Goal: Task Accomplishment & Management: Manage account settings

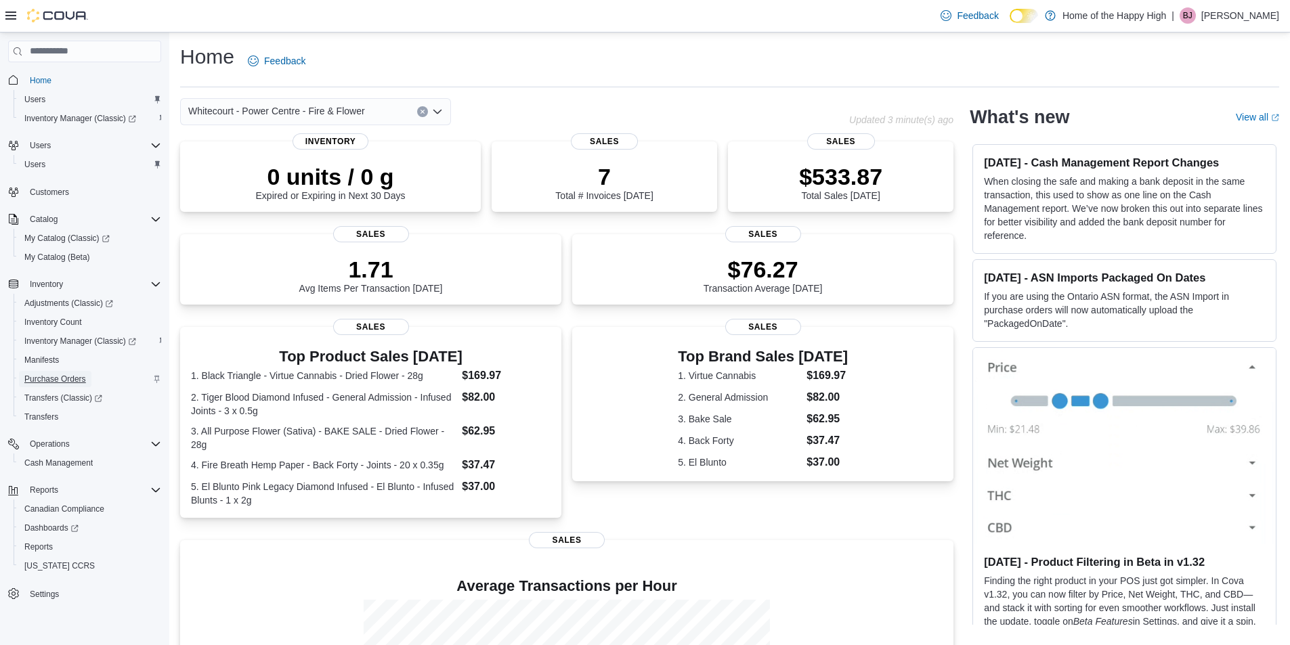
click at [53, 378] on span "Purchase Orders" at bounding box center [55, 379] width 62 height 11
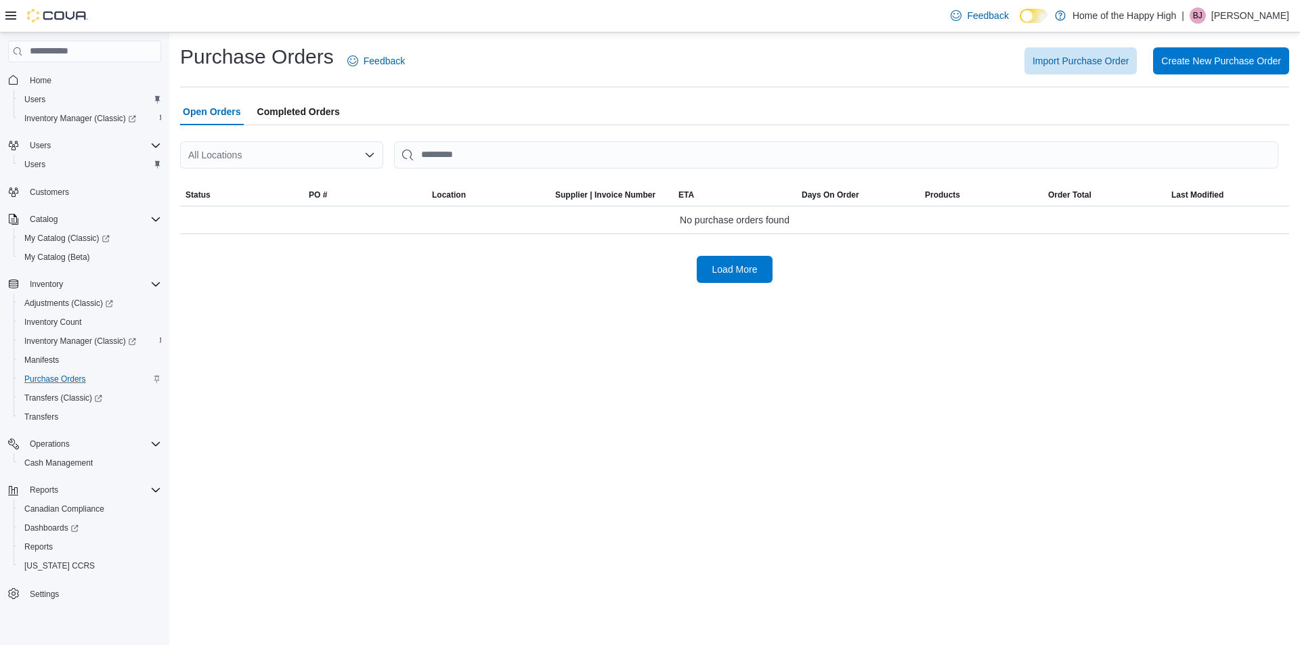
click at [284, 148] on div "Purchase Orders Feedback Import Purchase Order Create New Purchase Order Open O…" at bounding box center [734, 163] width 1109 height 240
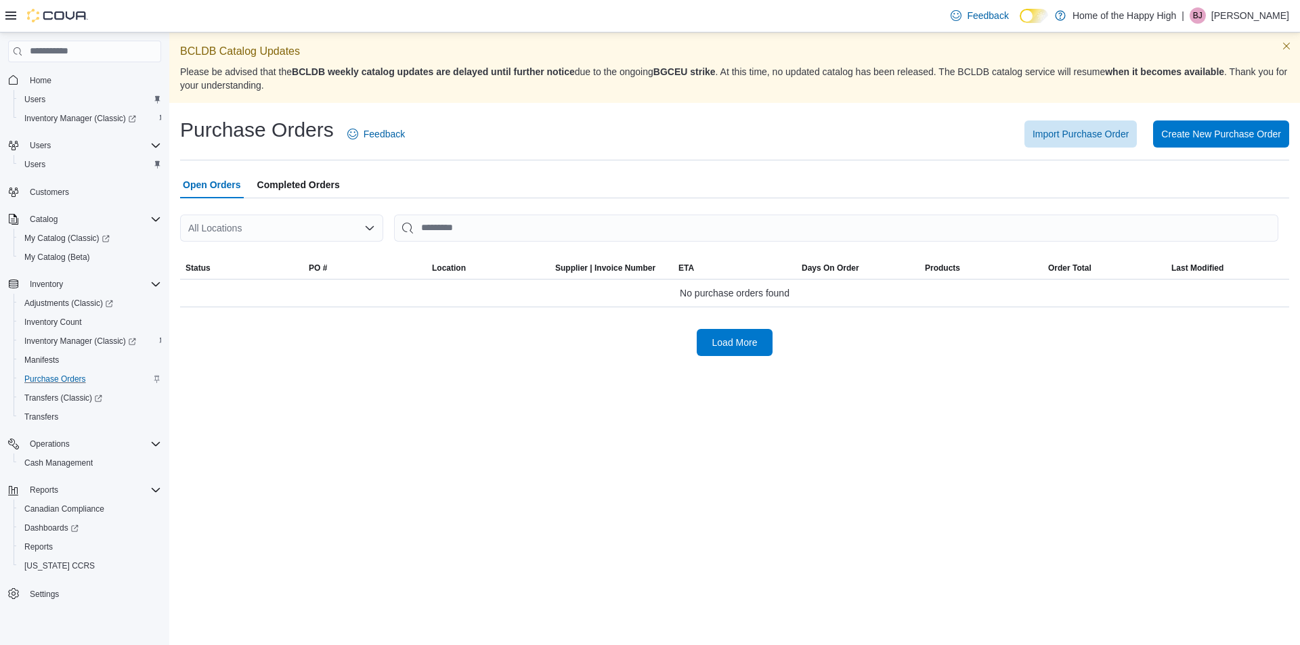
click at [267, 232] on div "All Locations" at bounding box center [281, 228] width 203 height 27
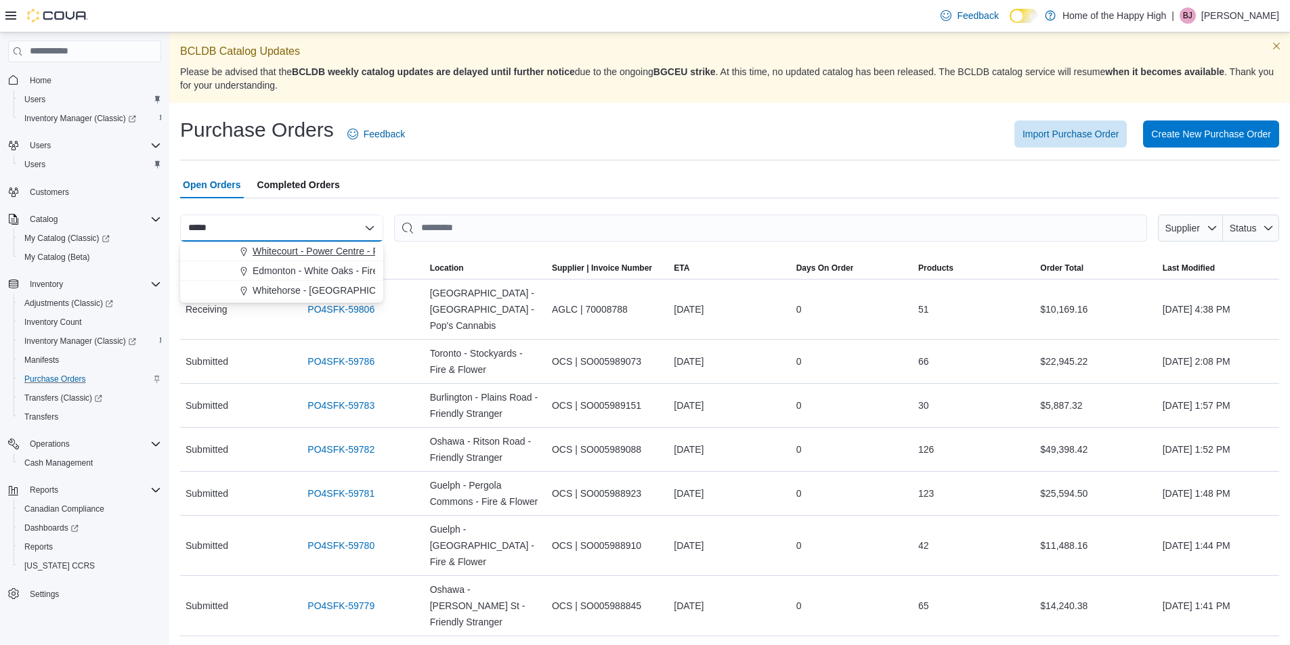
type input "*****"
click at [339, 244] on button "Whitecourt - Power Centre - Fire & Flower" at bounding box center [281, 252] width 203 height 20
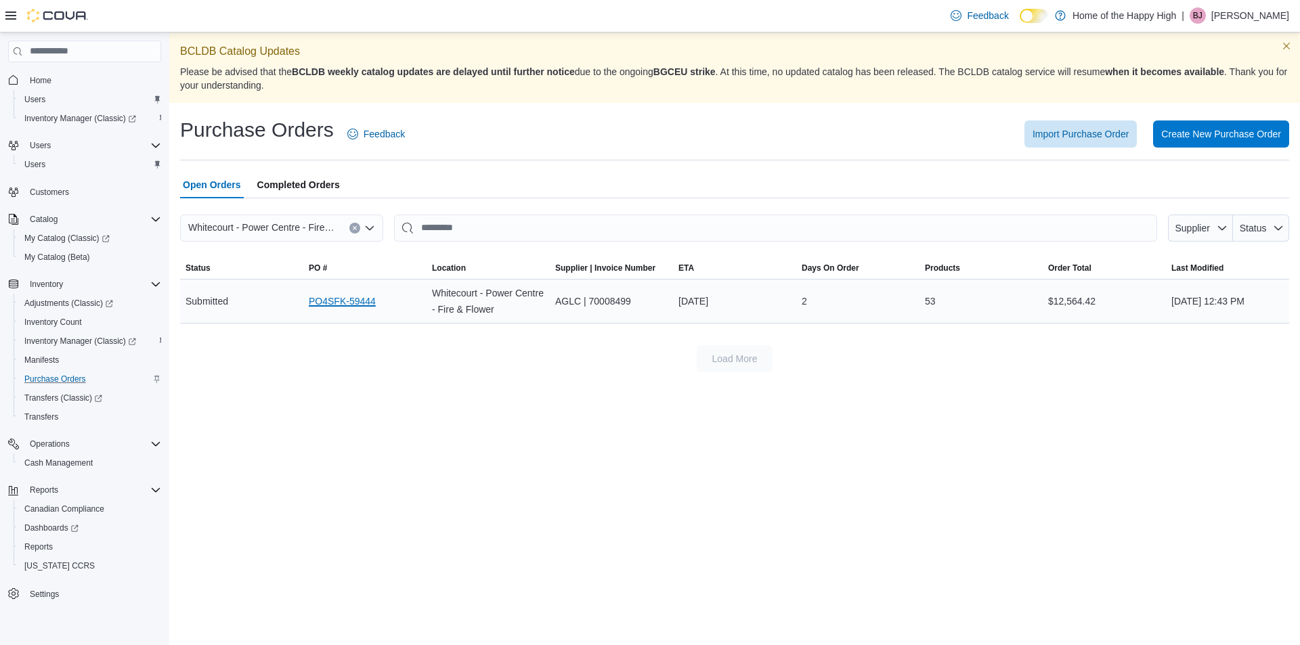
click at [347, 301] on link "PO4SFK-59444" at bounding box center [342, 301] width 67 height 16
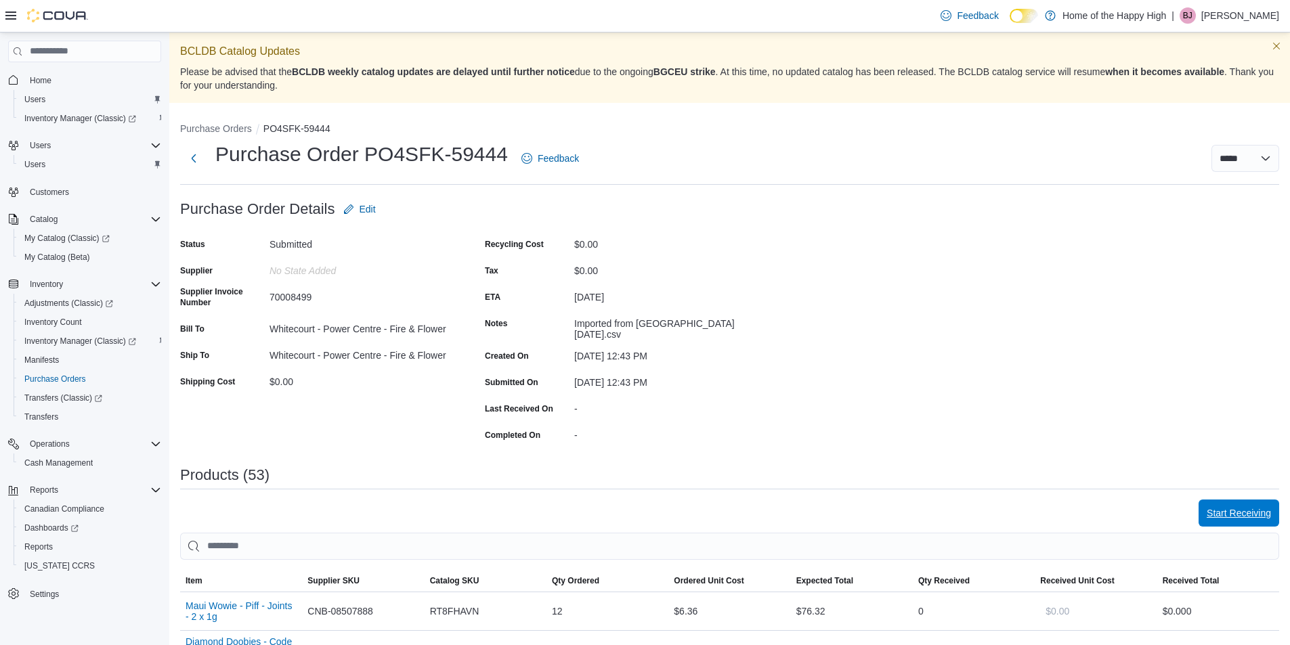
click at [1238, 506] on span "Start Receiving" at bounding box center [1238, 513] width 64 height 14
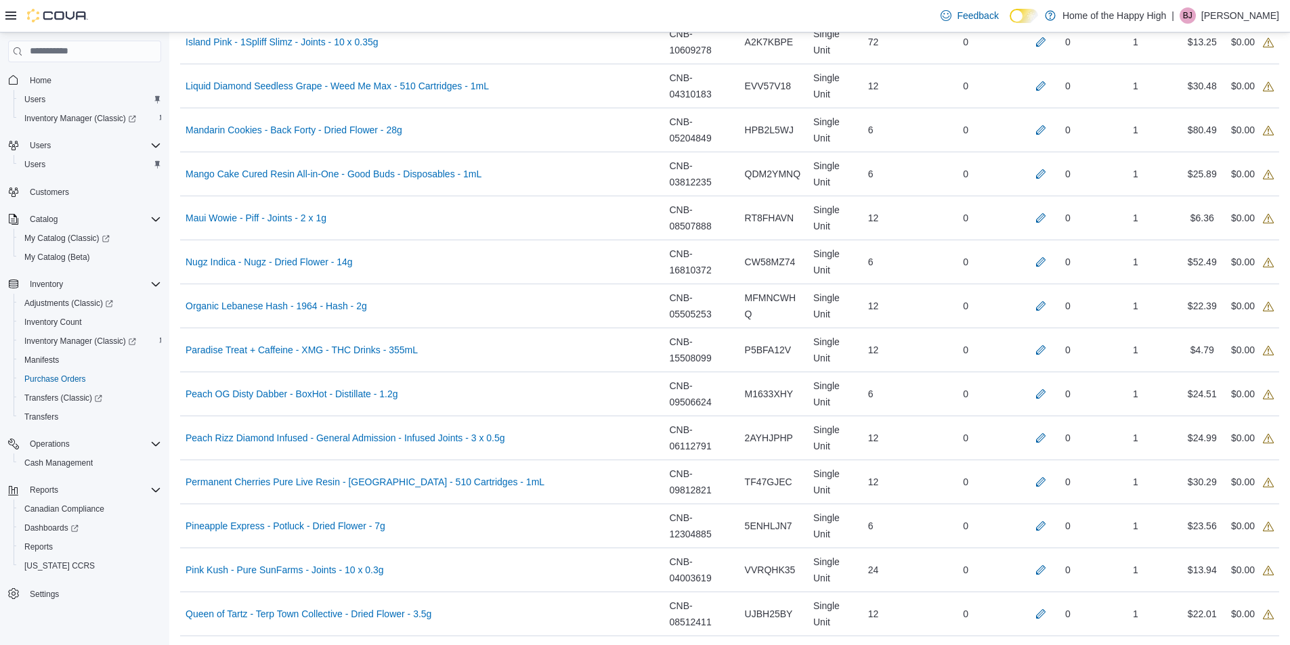
scroll to position [1548, 0]
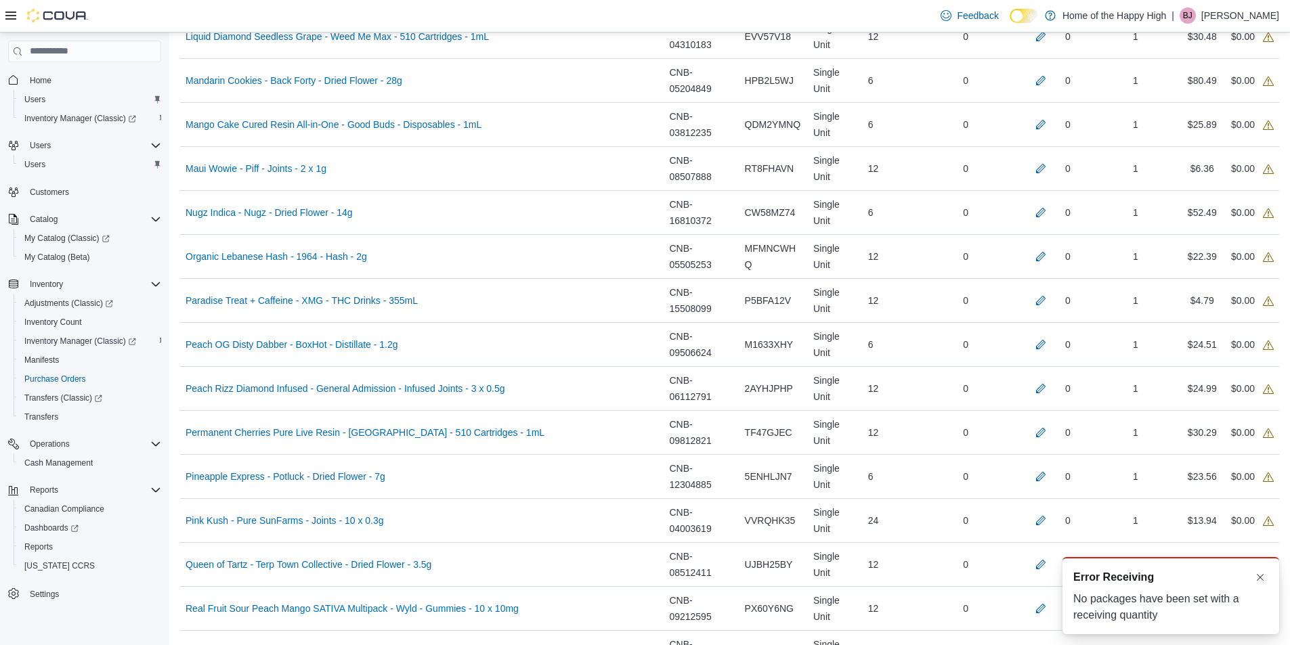
scroll to position [0, 0]
click at [1257, 573] on button "Dismiss toast" at bounding box center [1260, 577] width 16 height 16
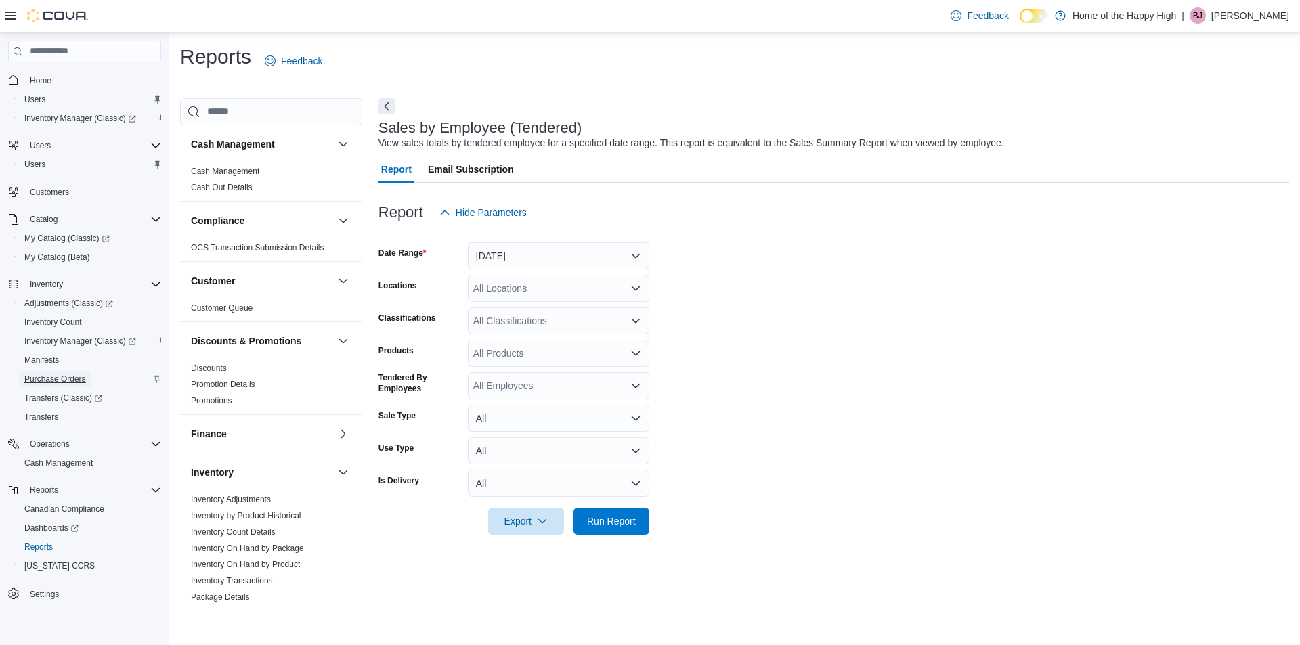
click at [46, 379] on span "Purchase Orders" at bounding box center [55, 379] width 62 height 11
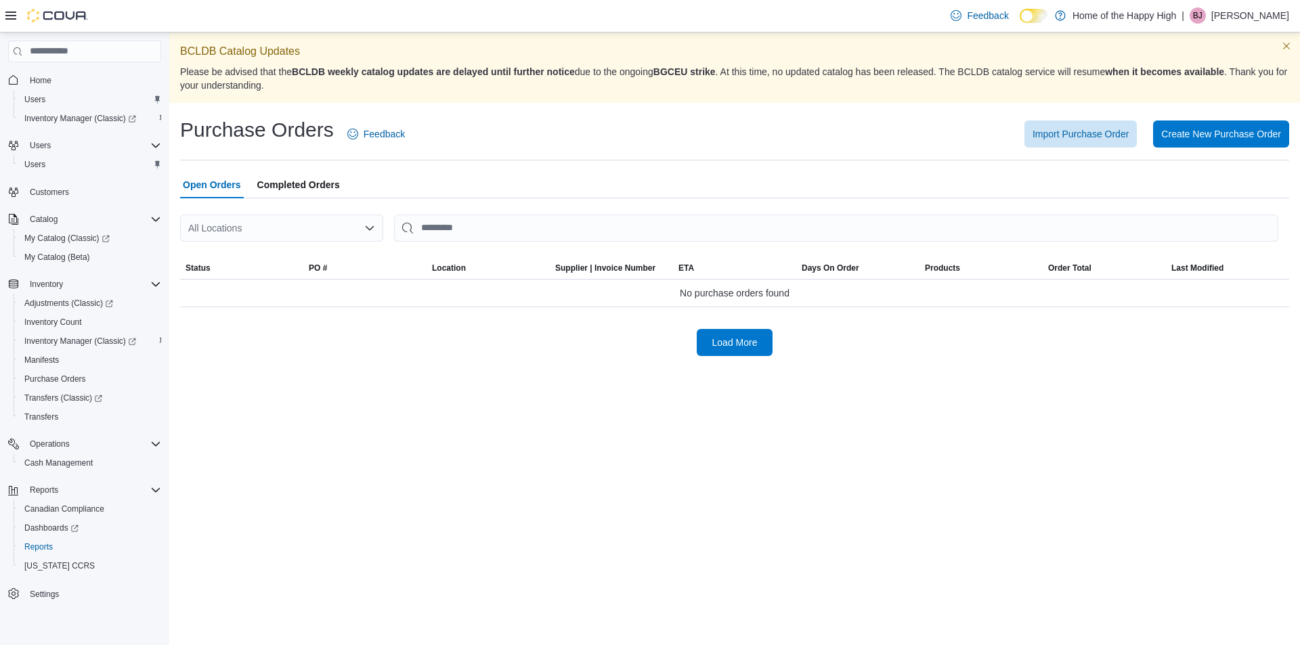
click at [207, 232] on div "All Locations" at bounding box center [281, 228] width 203 height 27
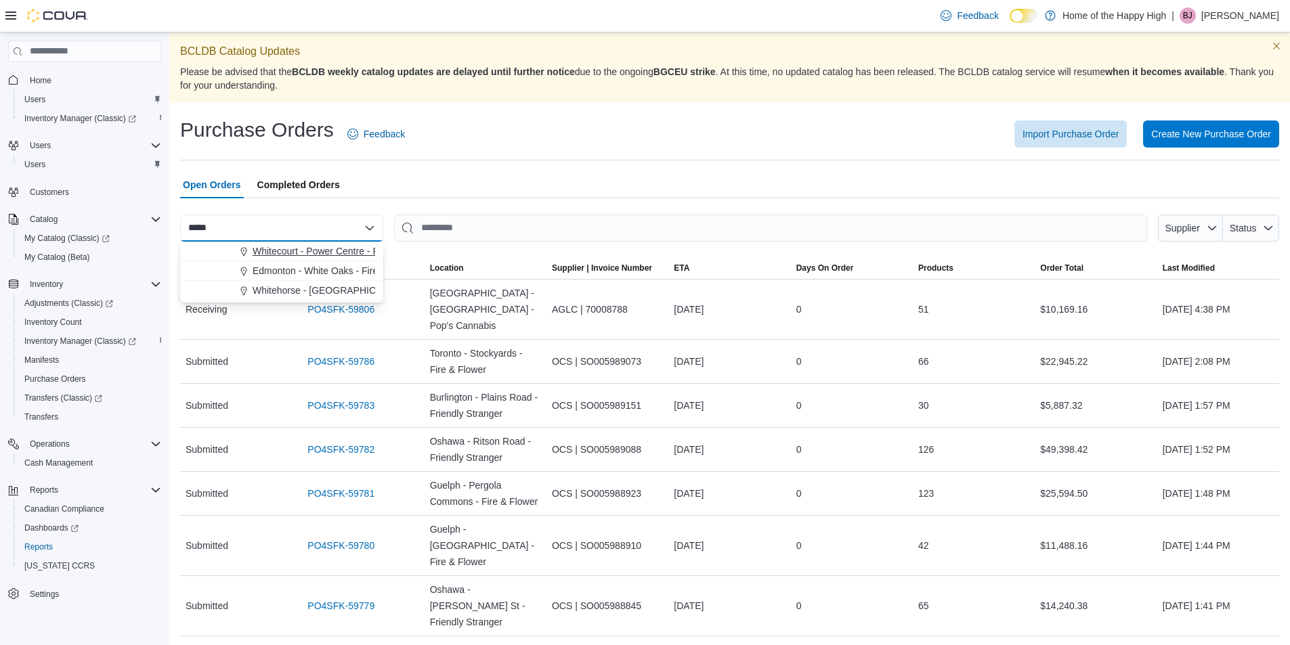
type input "*****"
click at [268, 243] on button "Whitecourt - Power Centre - Fire & Flower" at bounding box center [281, 252] width 203 height 20
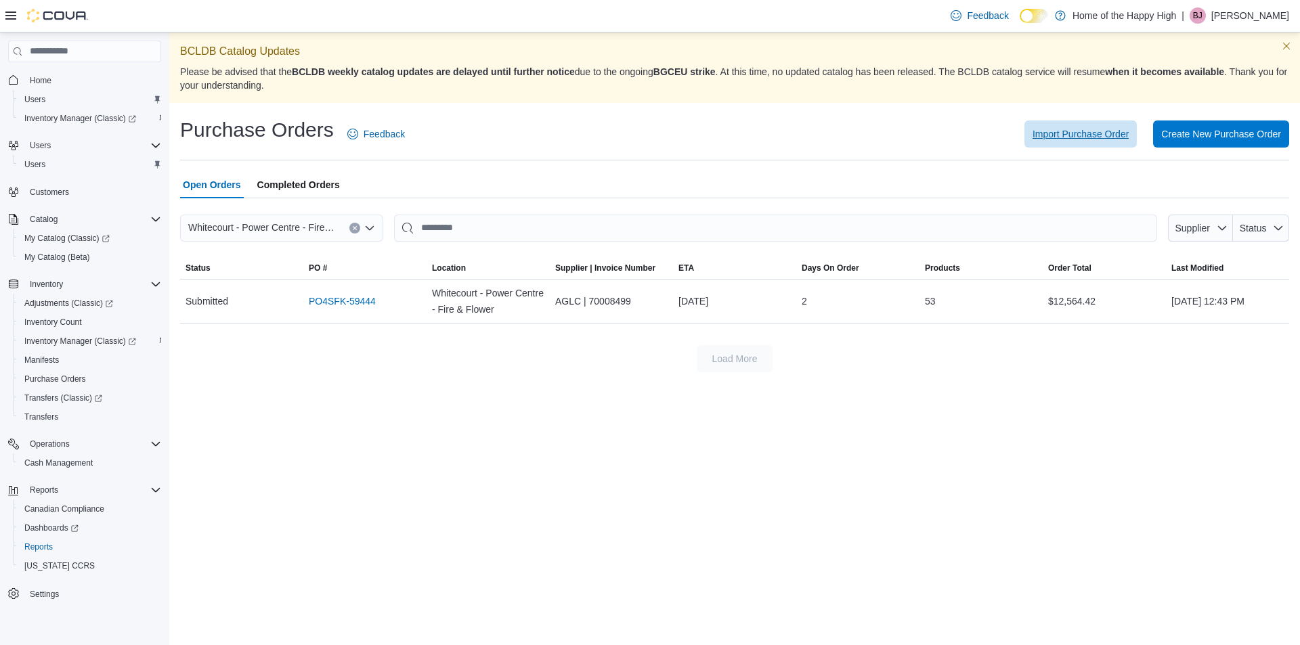
click at [1080, 130] on span "Import Purchase Order" at bounding box center [1080, 134] width 96 height 14
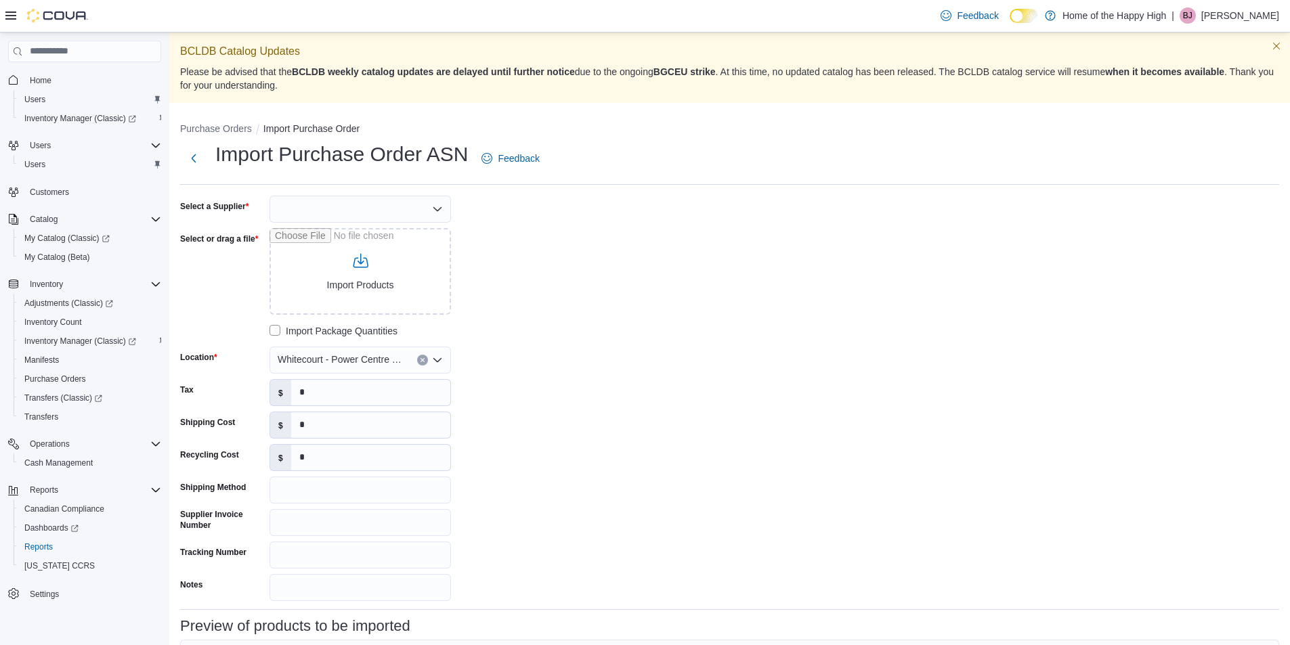
click at [355, 214] on div at bounding box center [359, 209] width 181 height 27
type input "****"
click at [351, 228] on span "AGLC" at bounding box center [368, 232] width 149 height 14
click at [353, 287] on input "Select or drag a file" at bounding box center [359, 271] width 181 height 87
type input "**********"
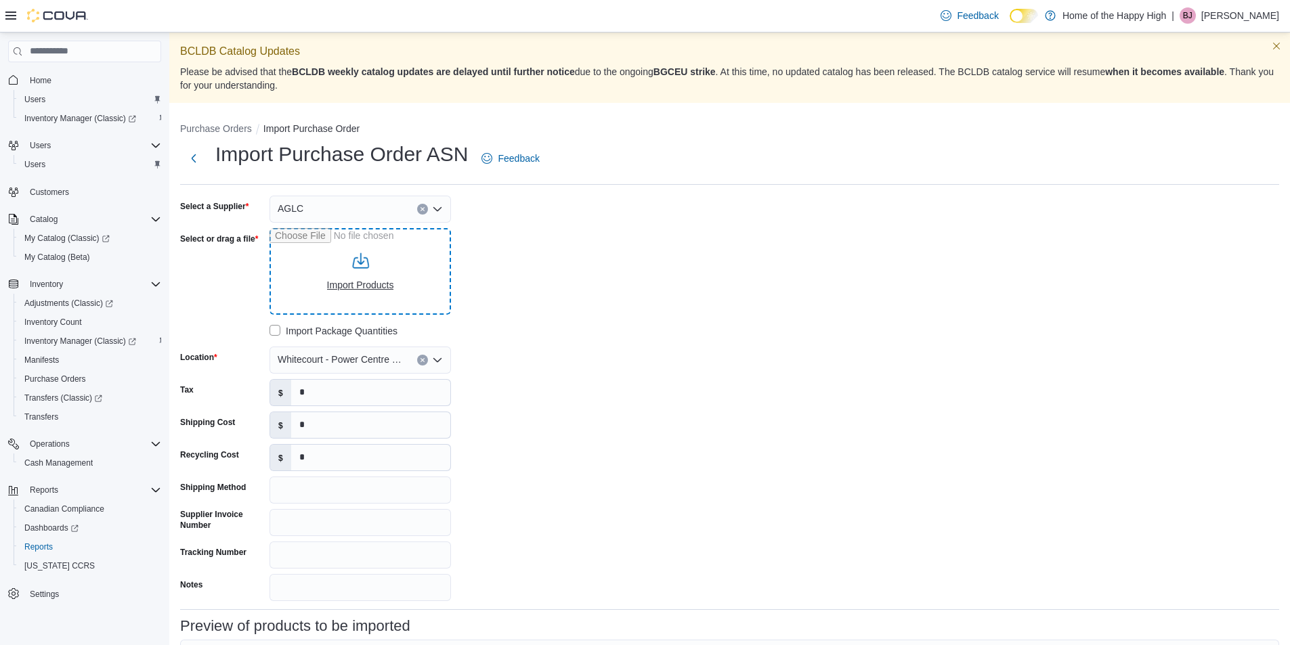
type input "**********"
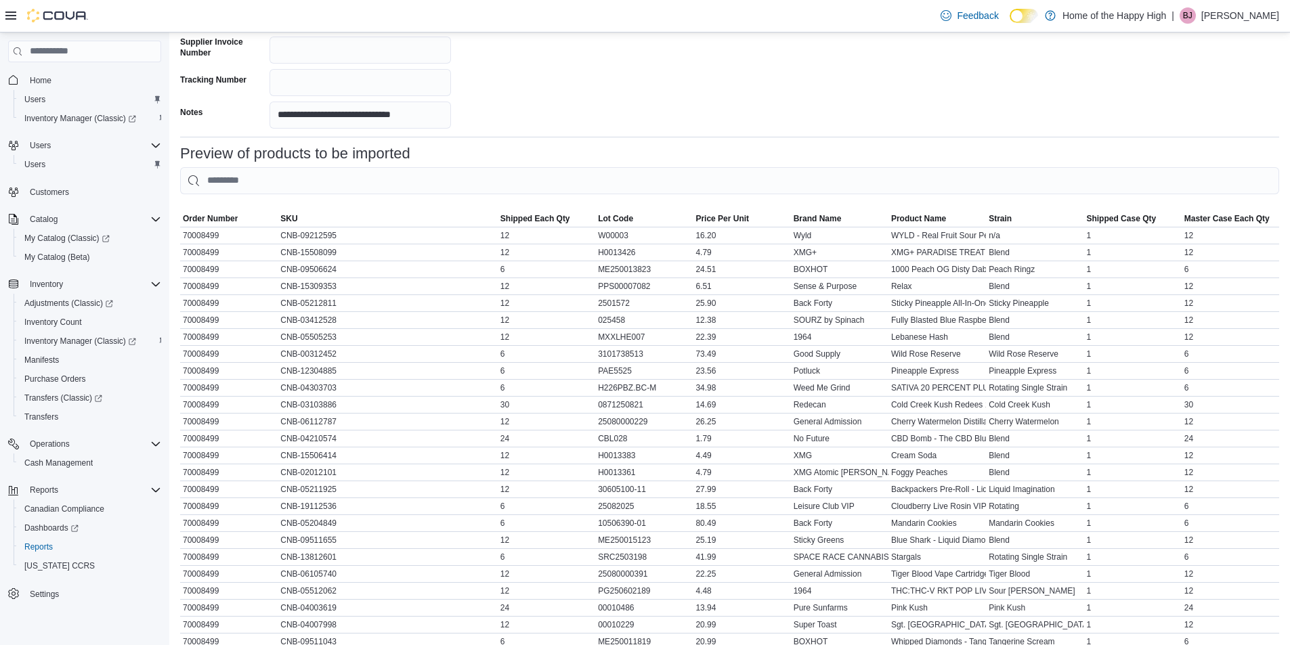
scroll to position [565, 0]
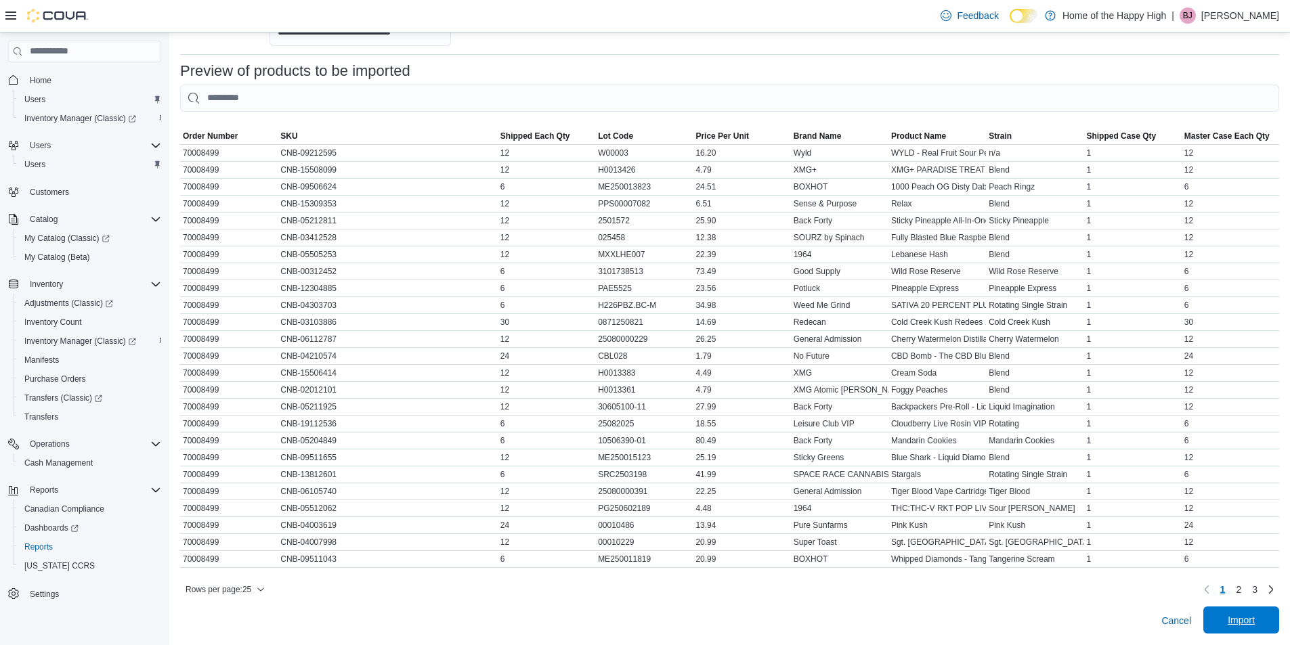
click at [1248, 633] on span "Import" at bounding box center [1241, 620] width 60 height 27
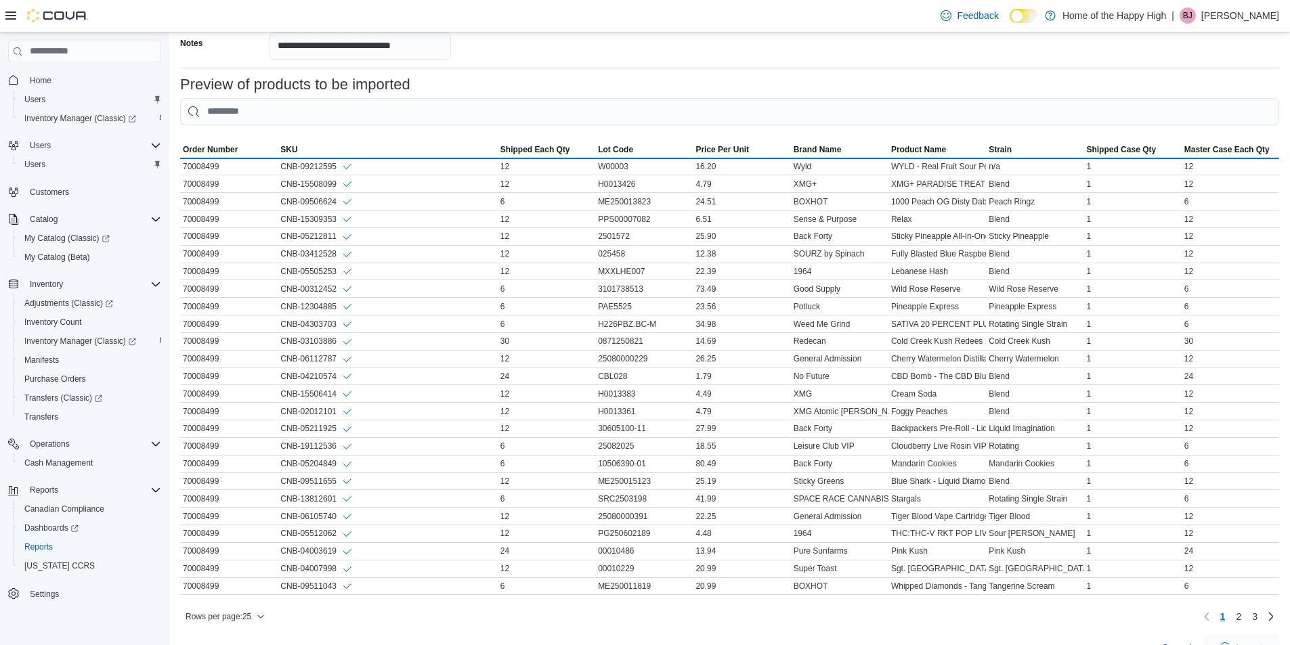
scroll to position [580, 0]
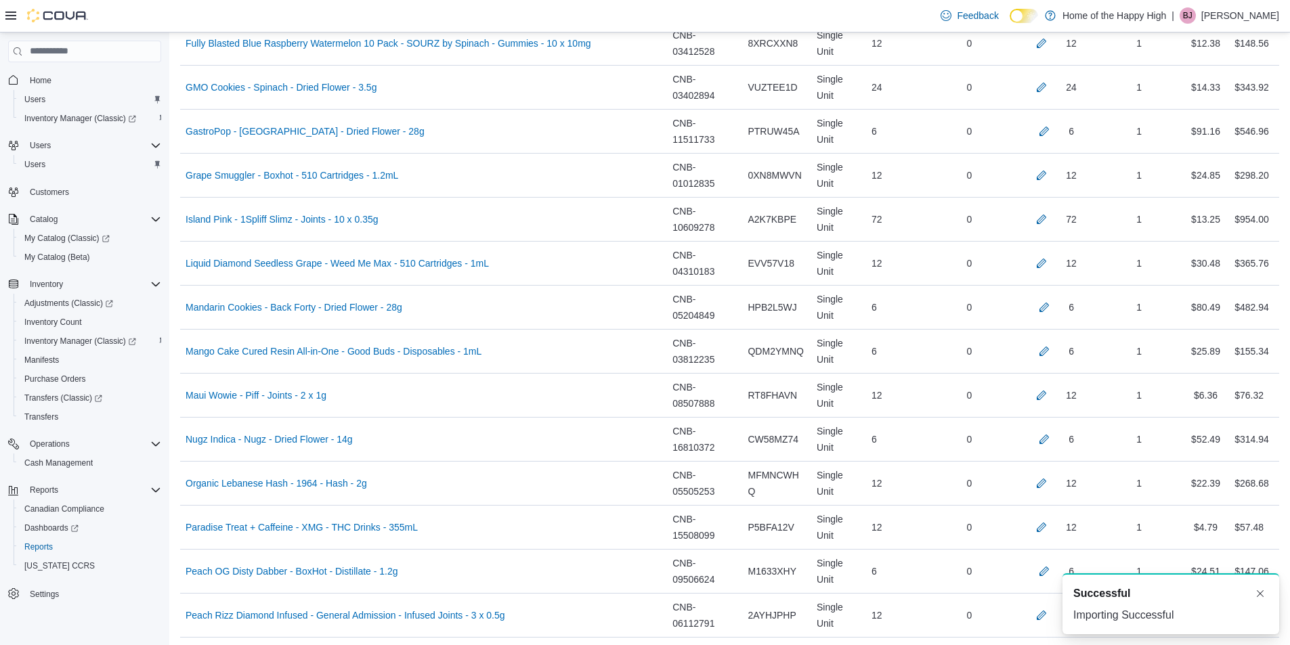
scroll to position [1548, 0]
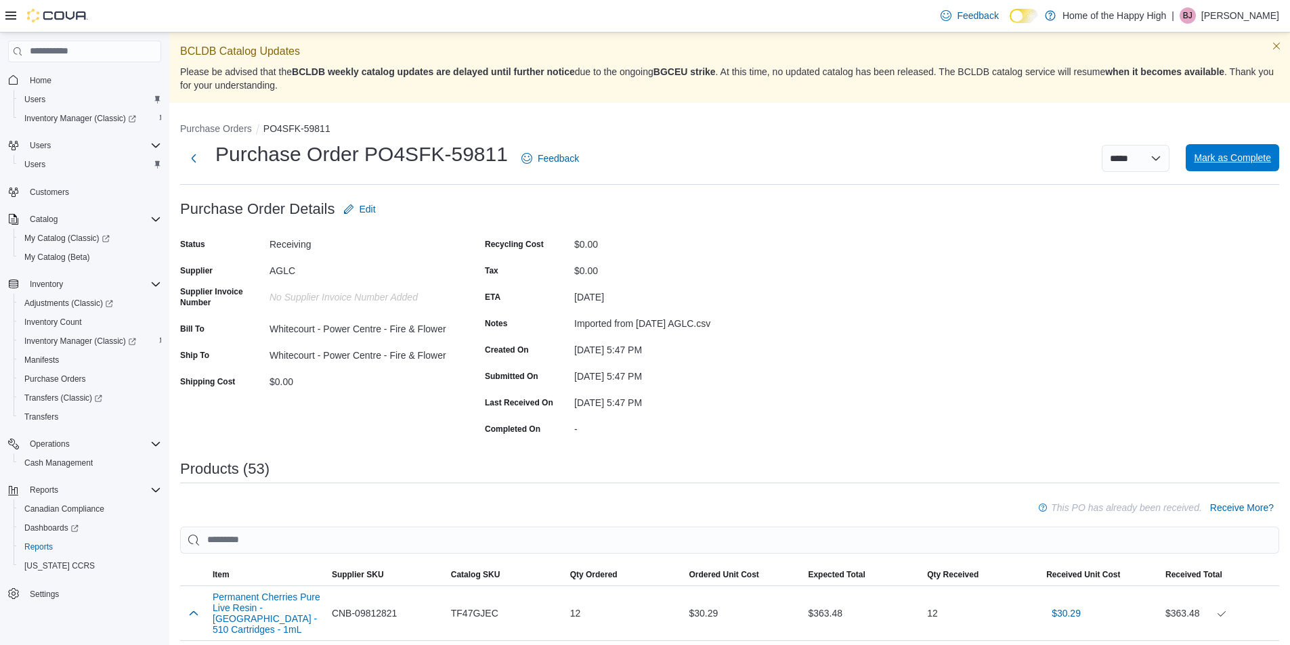
click at [1238, 158] on span "Mark as Complete" at bounding box center [1231, 158] width 77 height 14
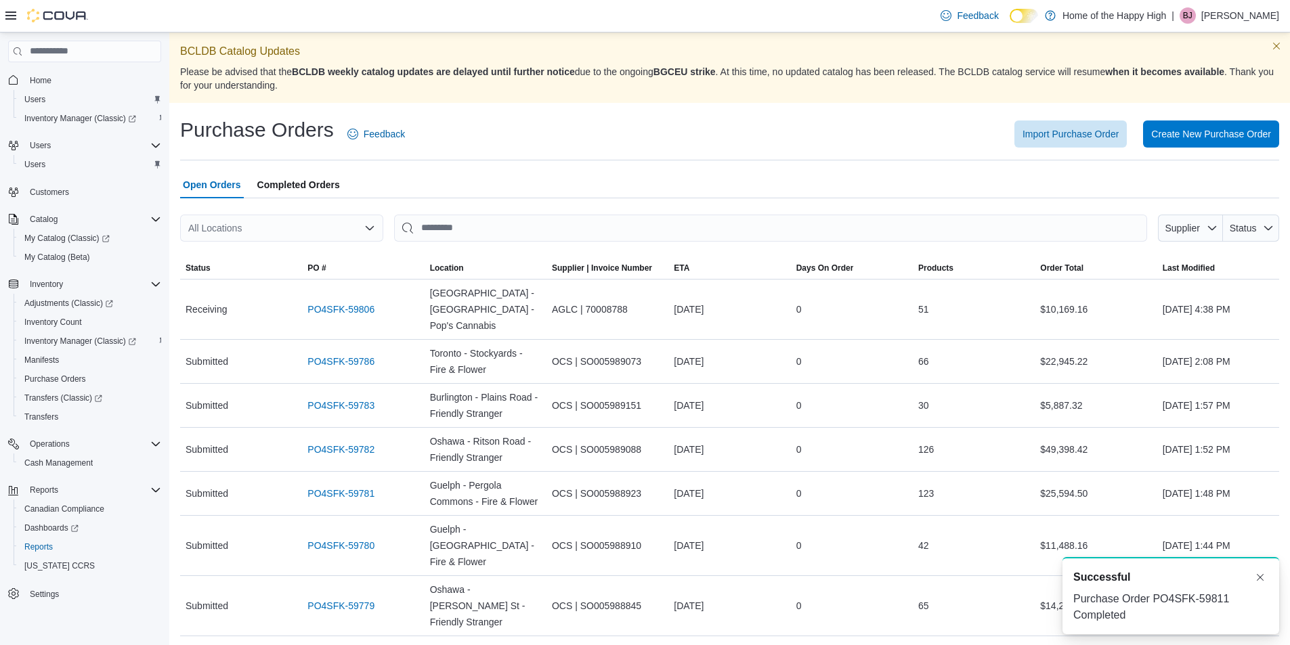
click at [266, 232] on div "All Locations" at bounding box center [281, 228] width 203 height 27
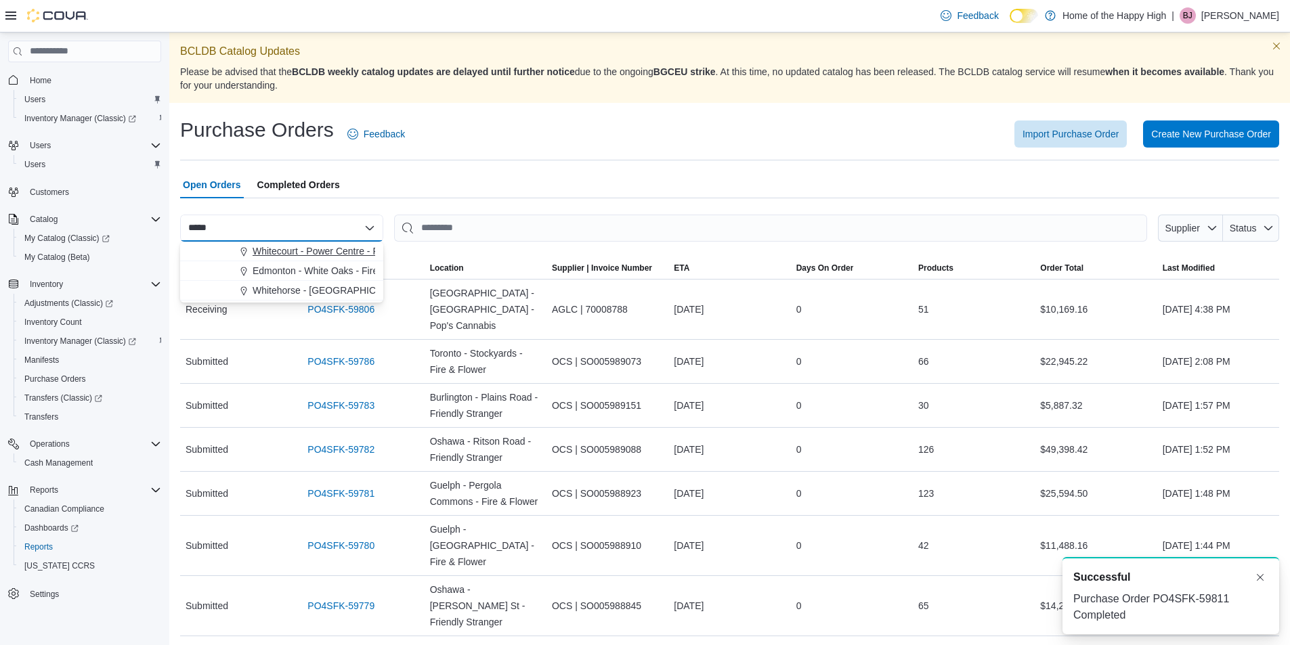
type input "*****"
click at [284, 249] on span "Whitecourt - Power Centre - Fire & Flower" at bounding box center [341, 251] width 177 height 14
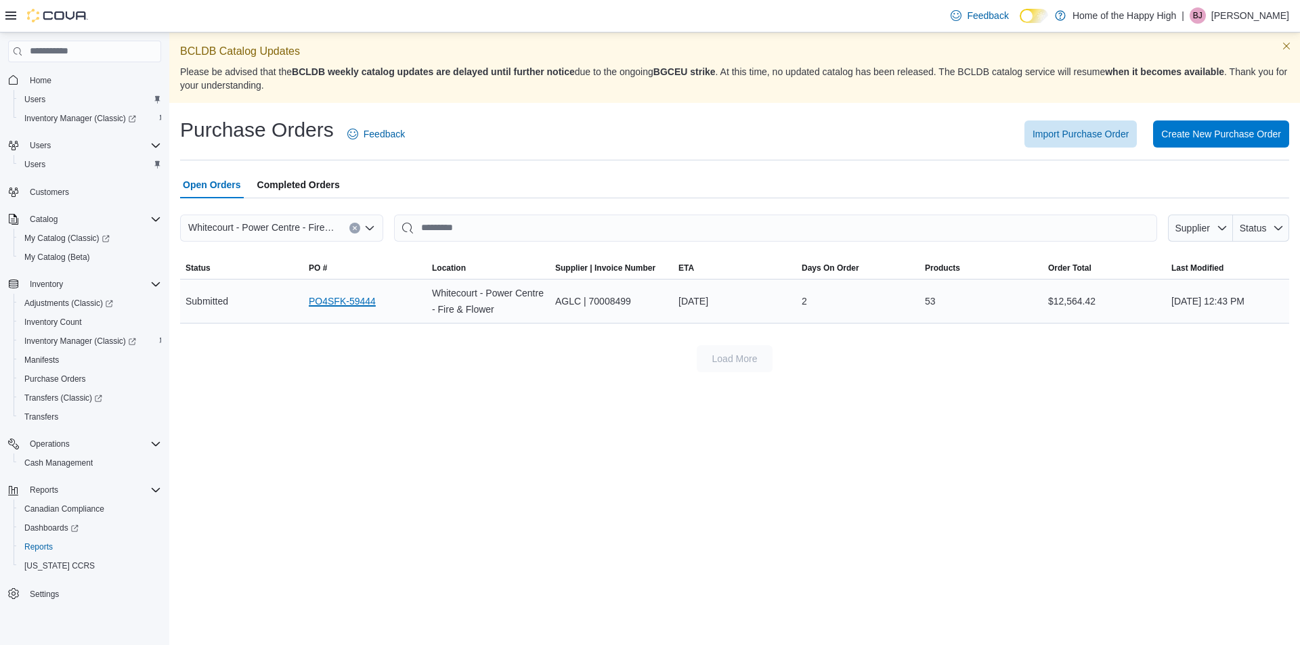
click at [368, 301] on link "PO4SFK-59444" at bounding box center [342, 301] width 67 height 16
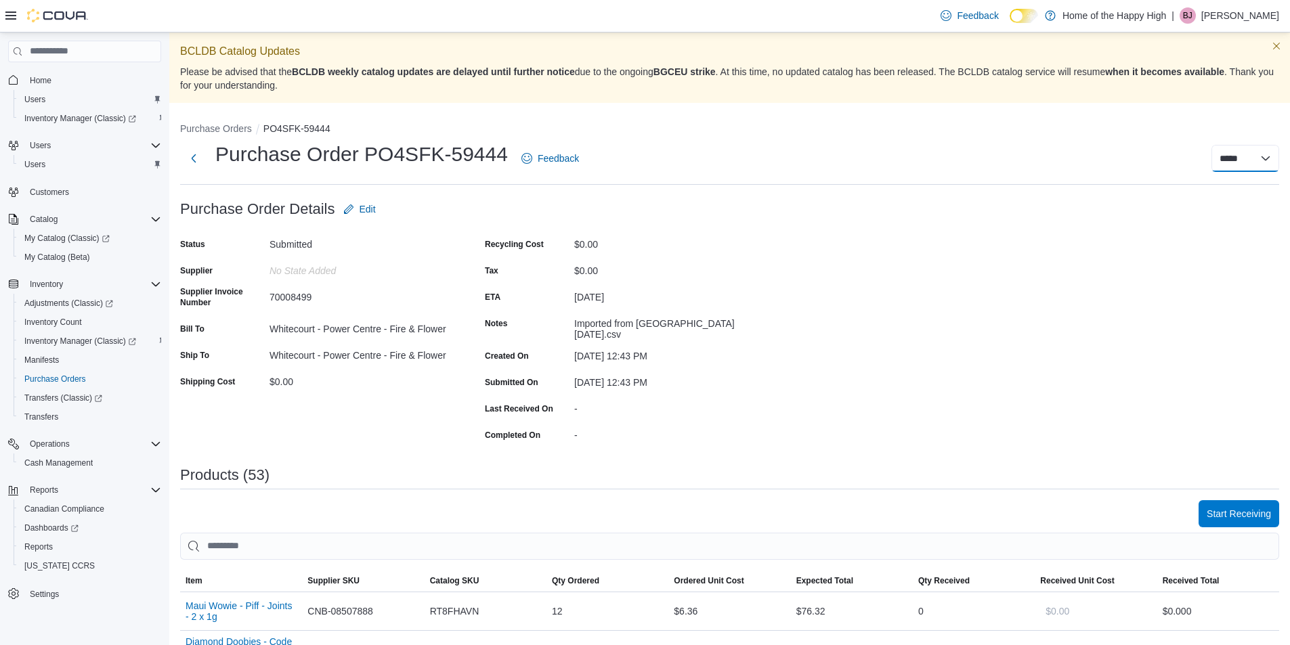
drag, startPoint x: 1242, startPoint y: 150, endPoint x: 1240, endPoint y: 171, distance: 21.1
click at [1242, 150] on select "***** ***** ******" at bounding box center [1245, 158] width 68 height 27
select select "**********"
select select
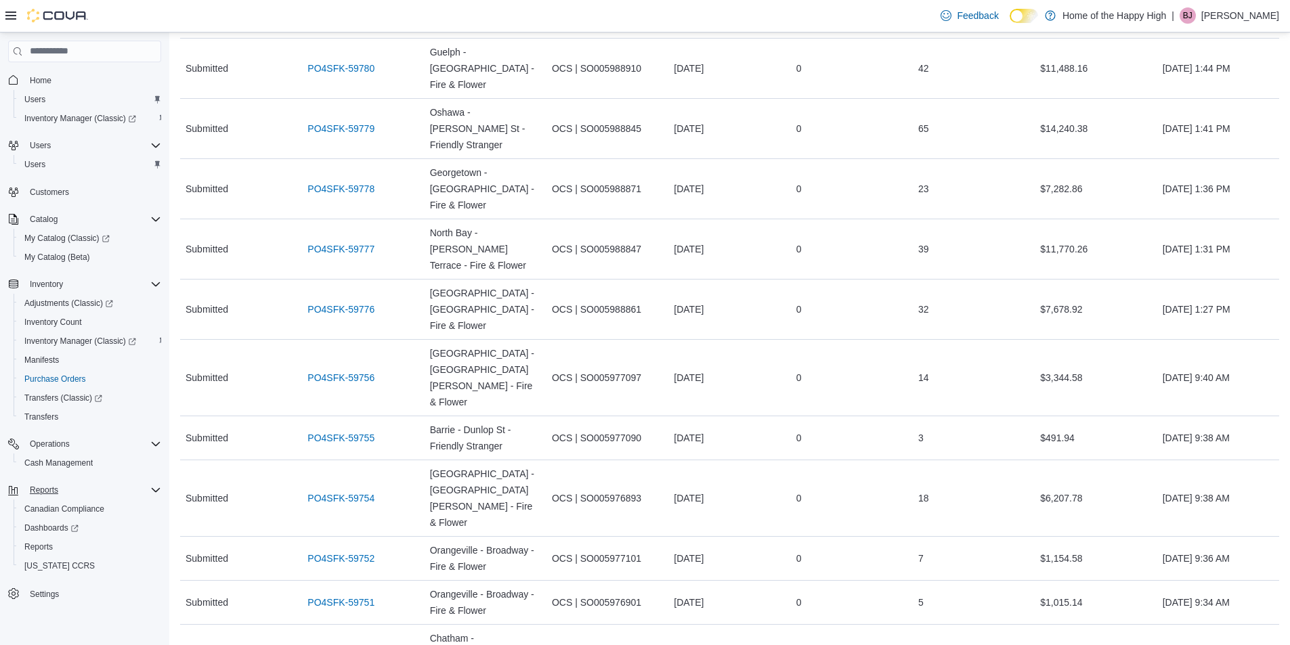
scroll to position [609, 0]
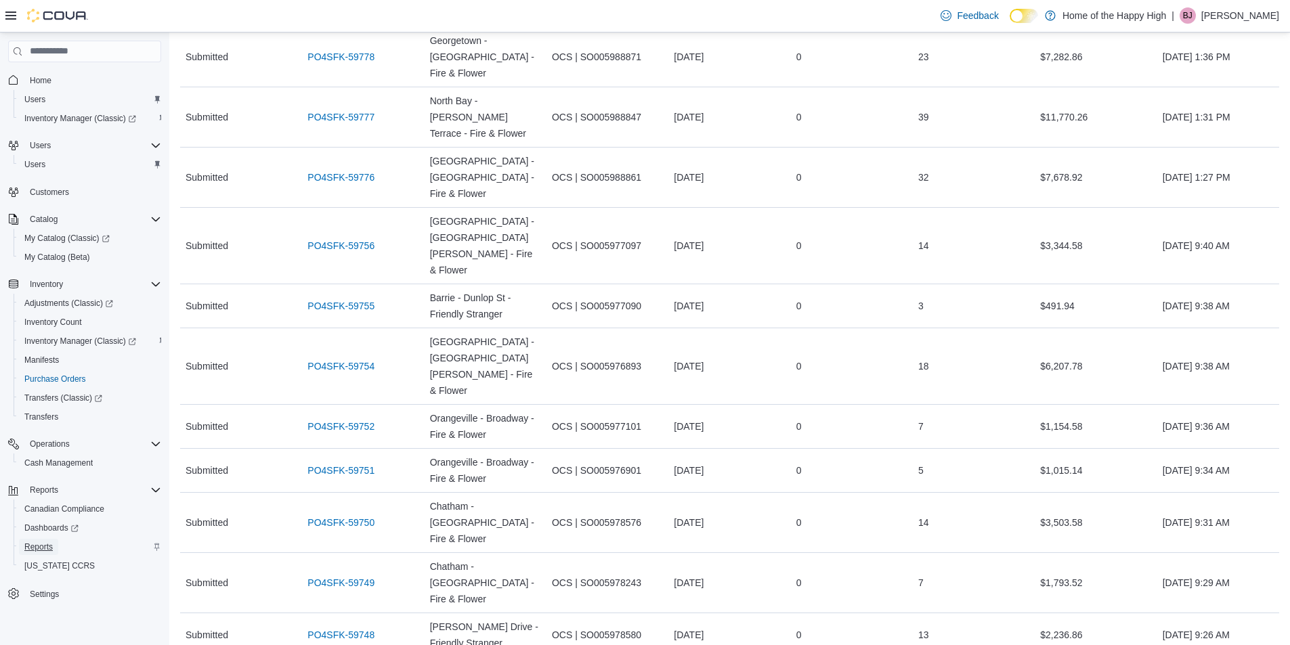
click at [45, 542] on span "Reports" at bounding box center [38, 547] width 28 height 11
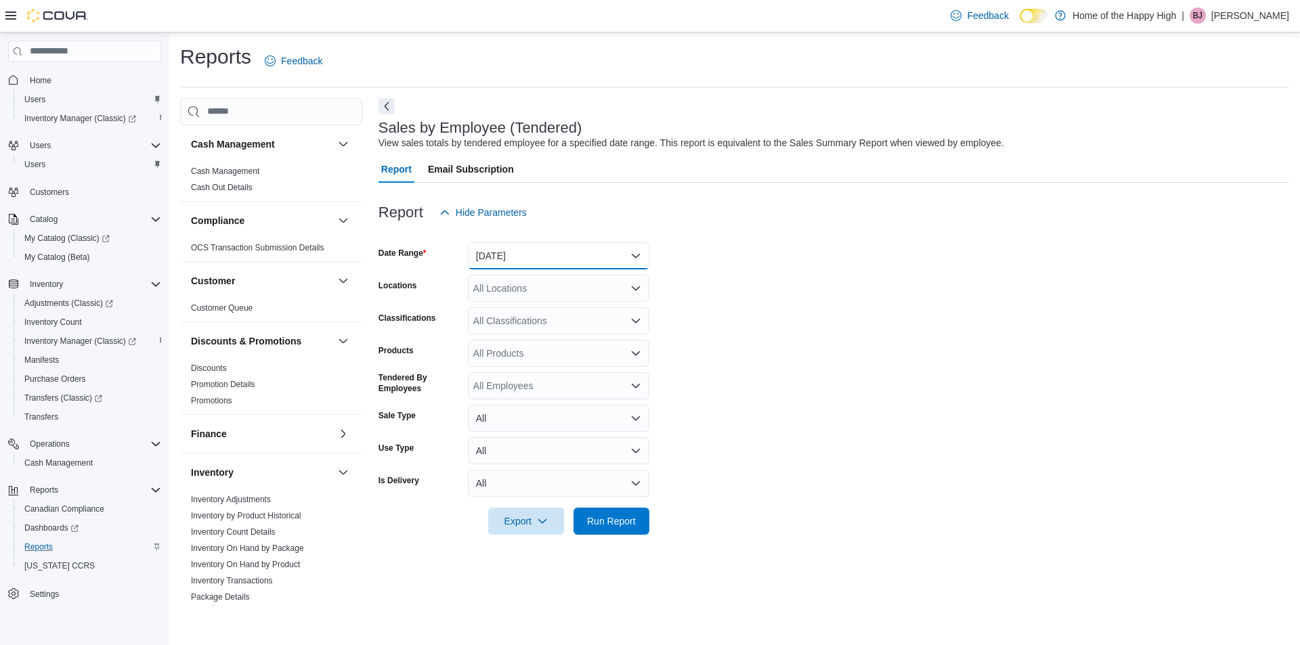
click at [558, 252] on button "Yesterday" at bounding box center [558, 255] width 181 height 27
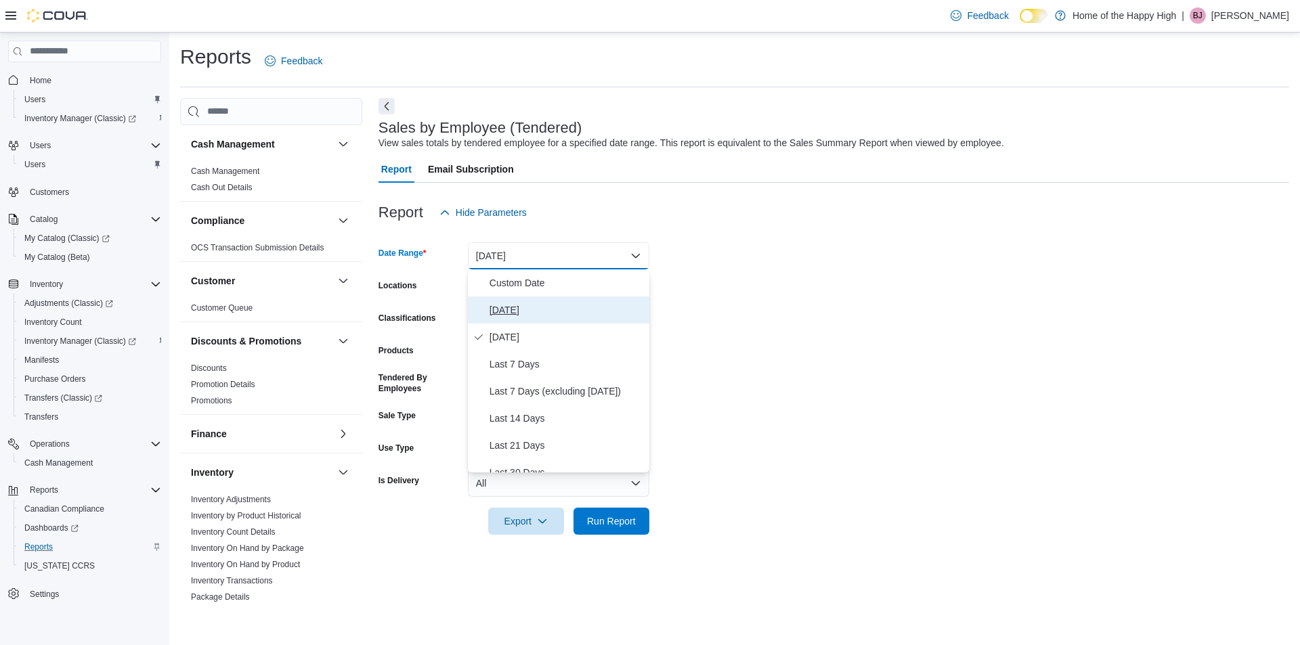
click at [555, 309] on span "Today" at bounding box center [566, 310] width 154 height 16
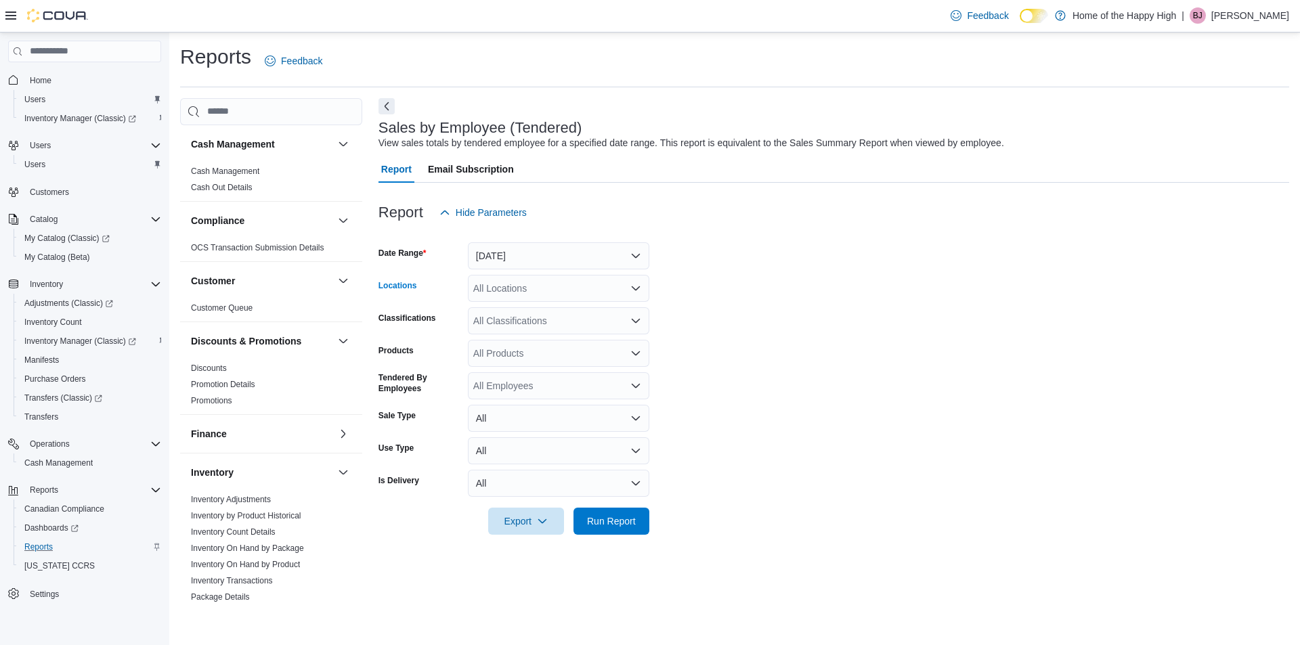
click at [538, 284] on div "All Locations" at bounding box center [558, 288] width 181 height 27
type input "*****"
click at [566, 303] on button "Whitecourt - Power Centre - Fire & Flower" at bounding box center [558, 312] width 181 height 20
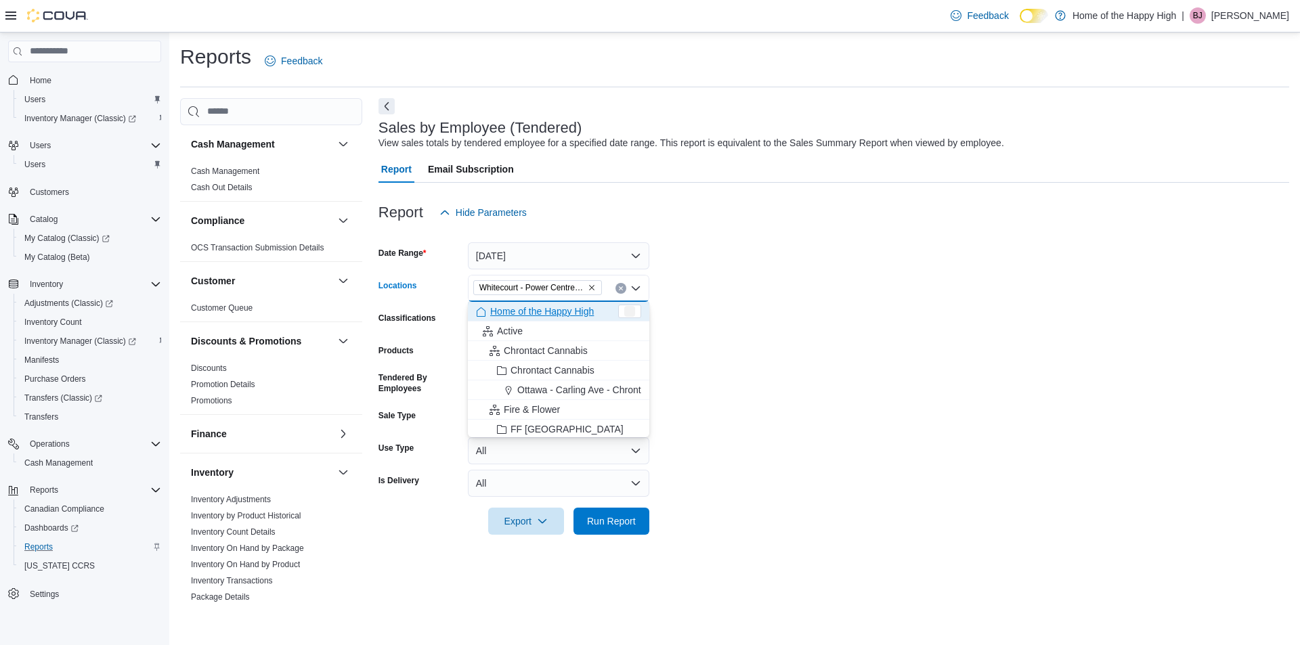
click at [710, 326] on form "Date Range Today Locations Whitecourt - Power Centre - Fire & Flower Combo box.…" at bounding box center [833, 380] width 911 height 309
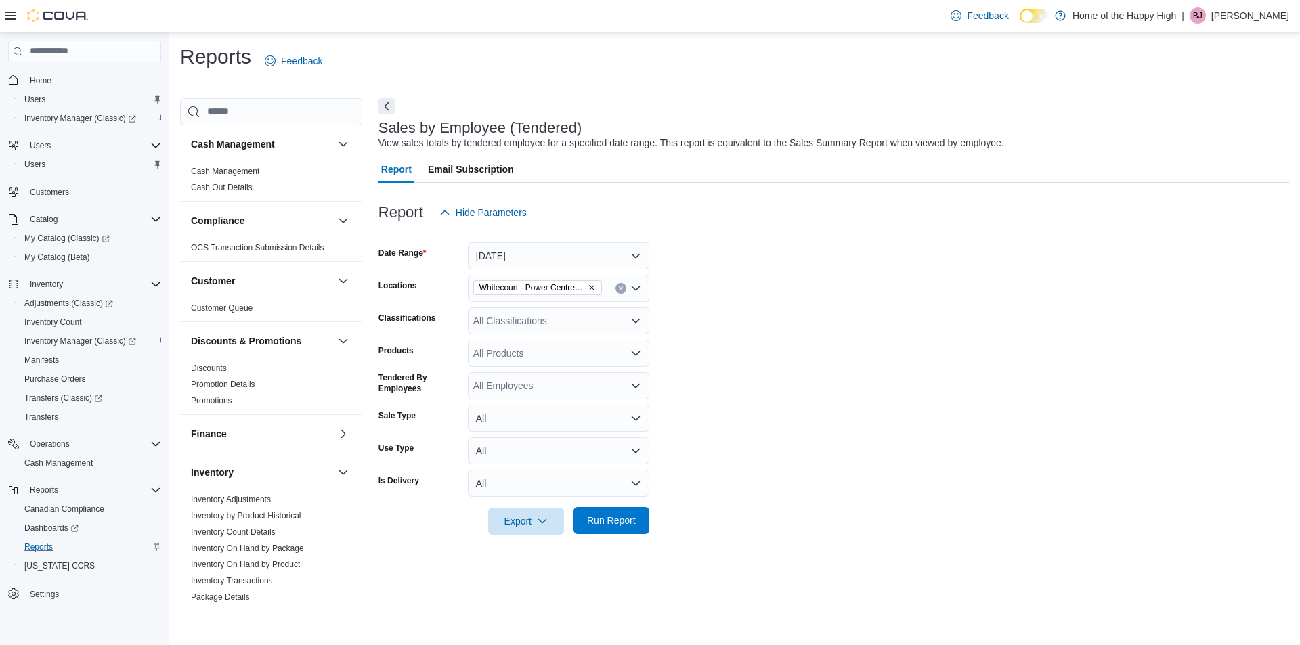
click at [592, 529] on span "Run Report" at bounding box center [612, 520] width 60 height 27
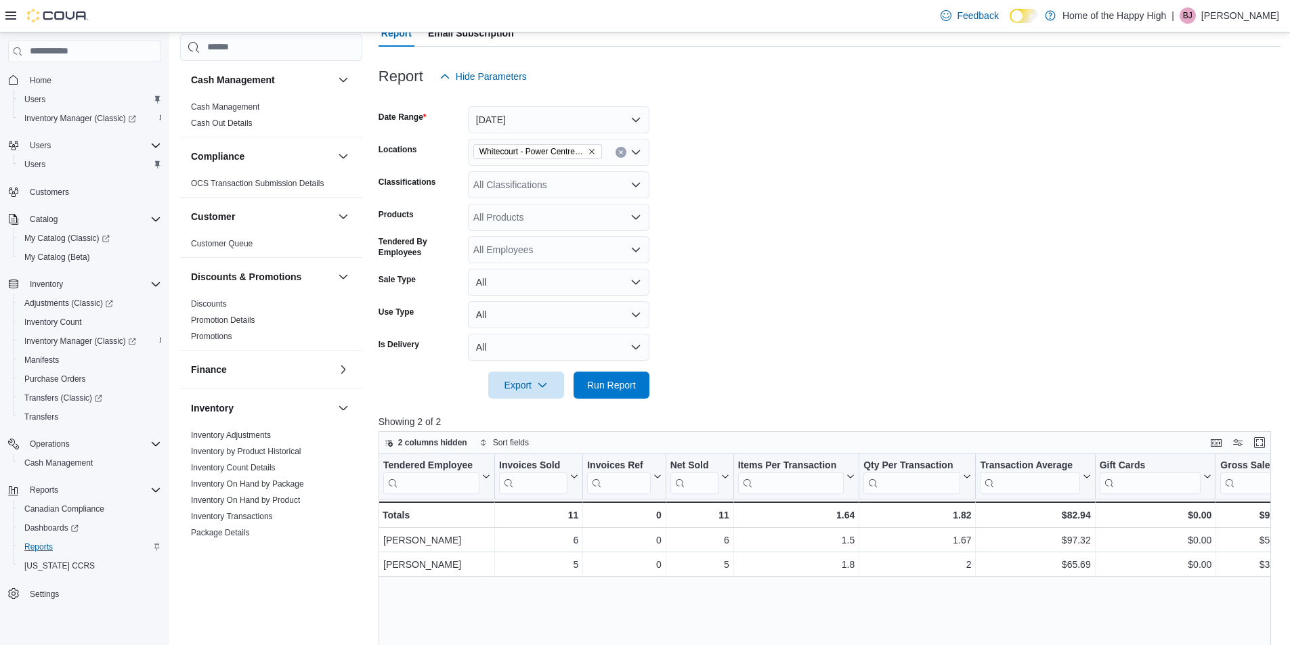
scroll to position [338, 0]
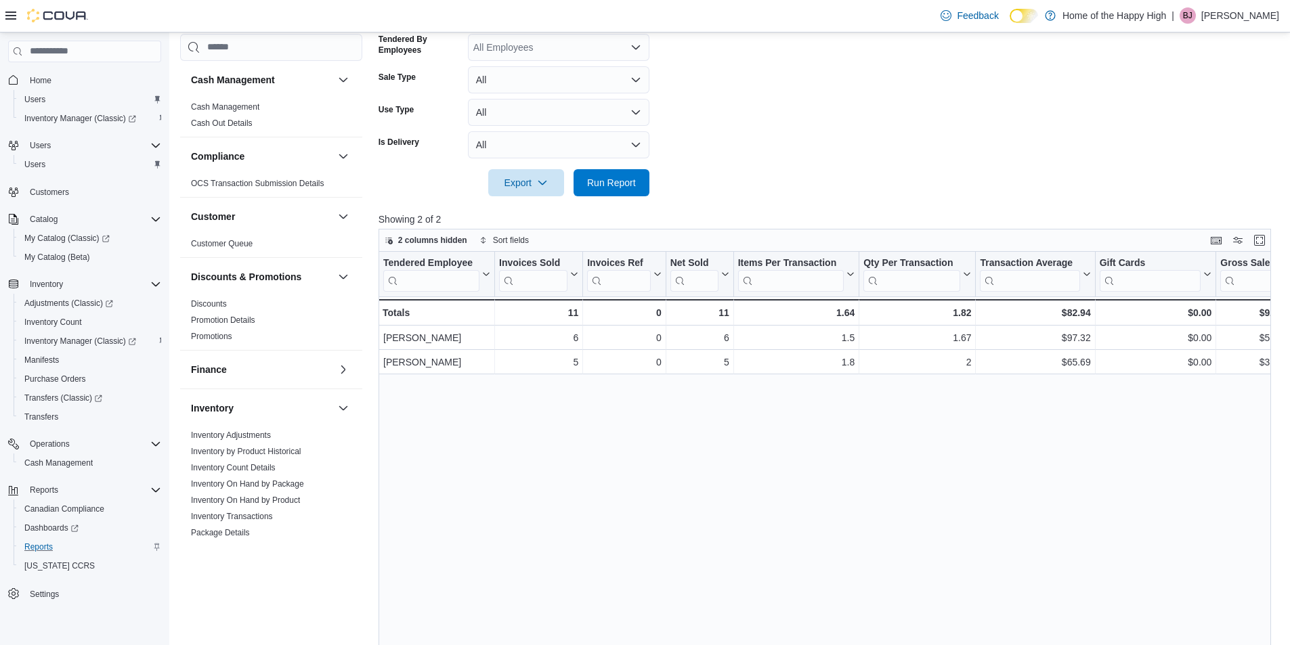
click at [793, 483] on div "Tendered Employee Click to view column header actions Invoices Sold Click to vi…" at bounding box center [829, 498] width 902 height 493
click at [628, 186] on span "Run Report" at bounding box center [611, 182] width 49 height 14
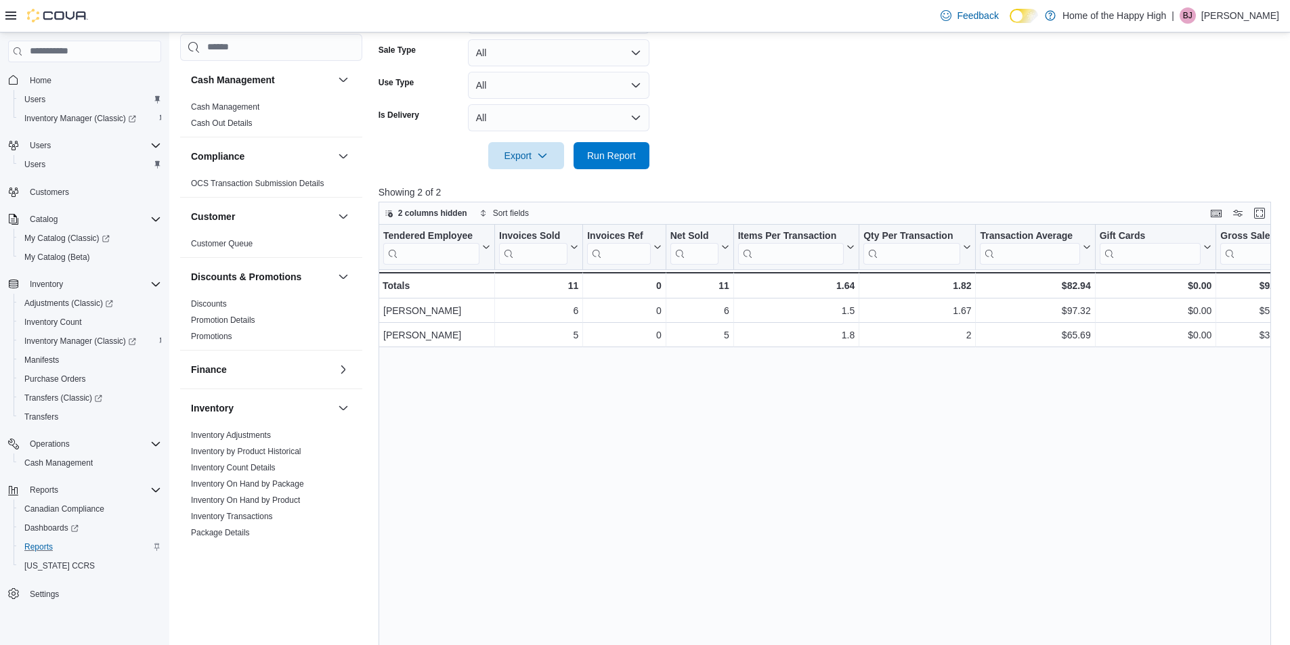
drag, startPoint x: 810, startPoint y: 228, endPoint x: 785, endPoint y: 137, distance: 94.1
click at [785, 137] on div at bounding box center [829, 136] width 902 height 11
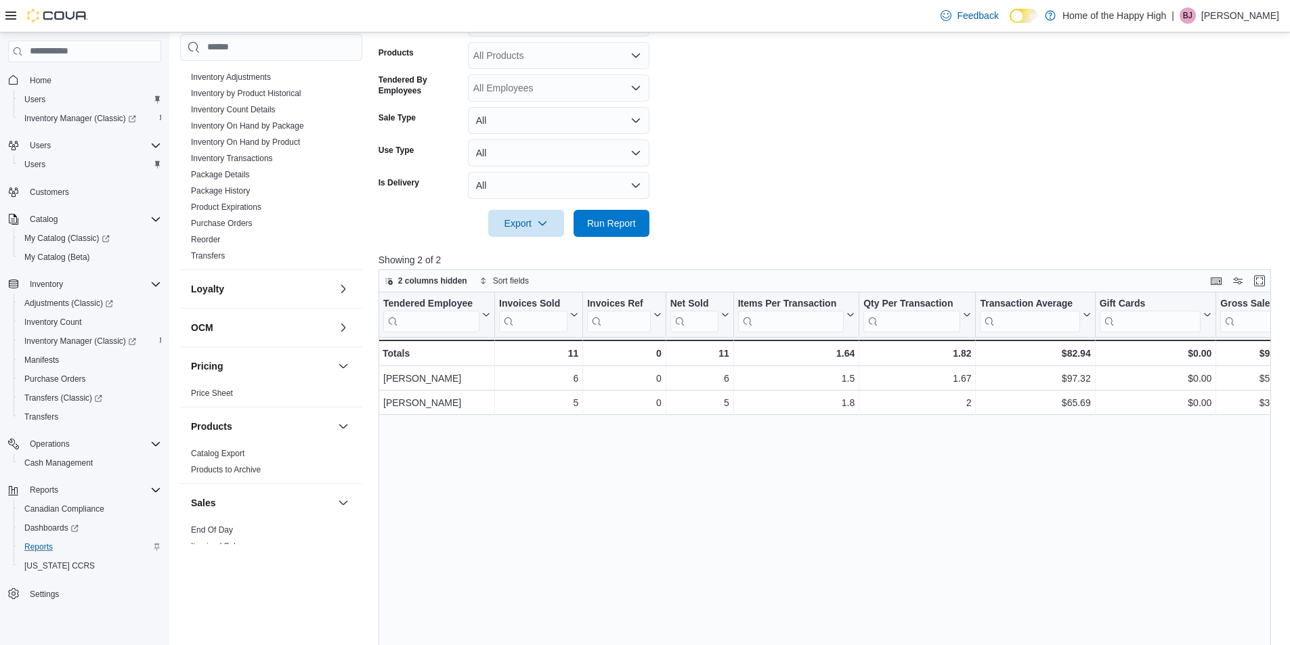
scroll to position [609, 0]
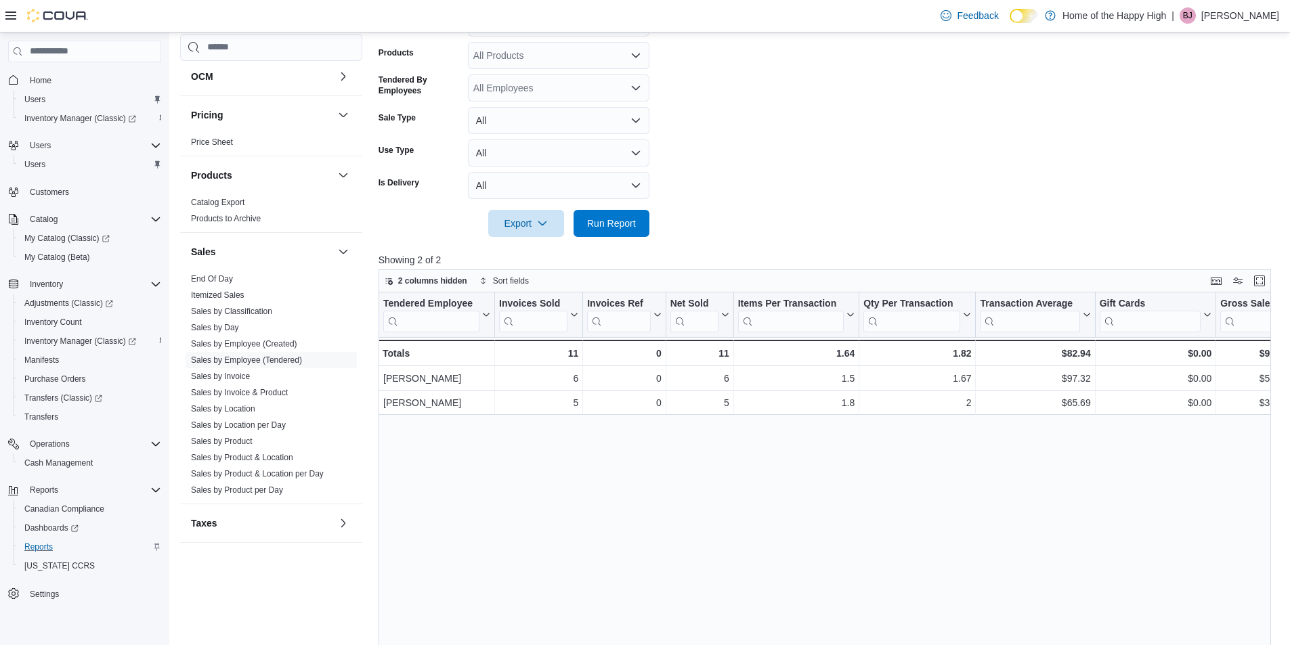
click at [1245, 16] on p "Bobbi Jean Kay" at bounding box center [1240, 15] width 78 height 16
click at [1192, 140] on button "Sign Out" at bounding box center [1211, 133] width 125 height 22
